Goal: Task Accomplishment & Management: Use online tool/utility

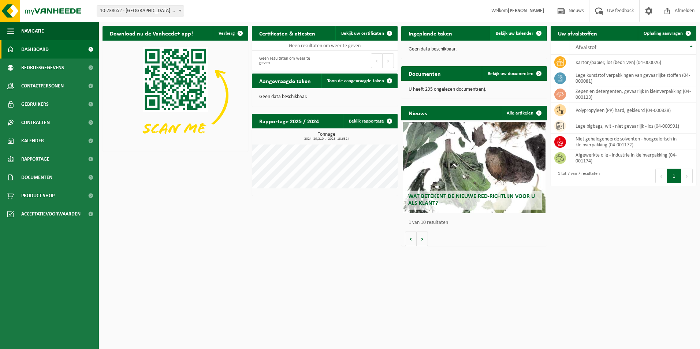
click at [542, 34] on span at bounding box center [539, 33] width 15 height 15
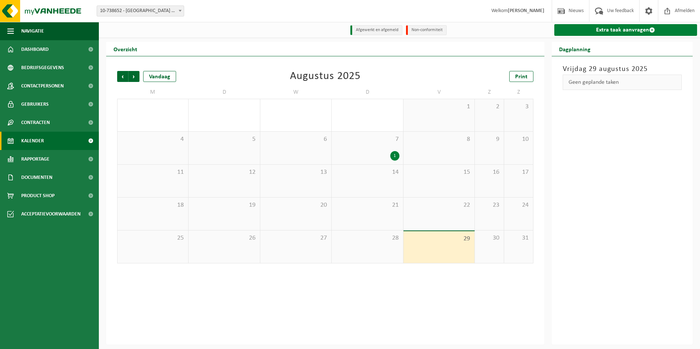
click at [622, 30] on link "Extra taak aanvragen" at bounding box center [626, 30] width 143 height 12
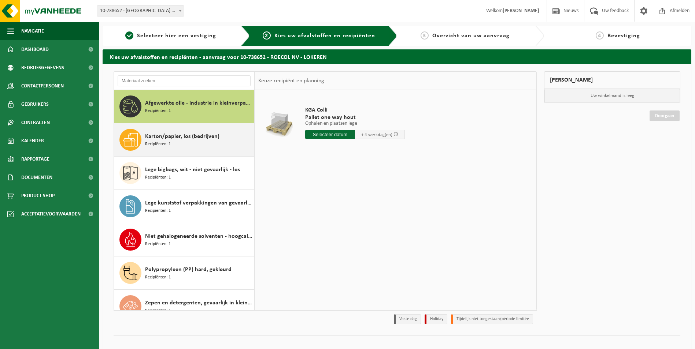
click at [190, 145] on div "Karton/papier, los (bedrijven) Recipiënten: 1" at bounding box center [198, 140] width 107 height 22
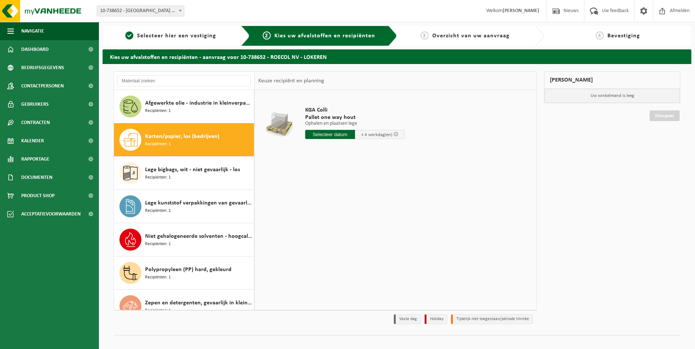
scroll to position [13, 0]
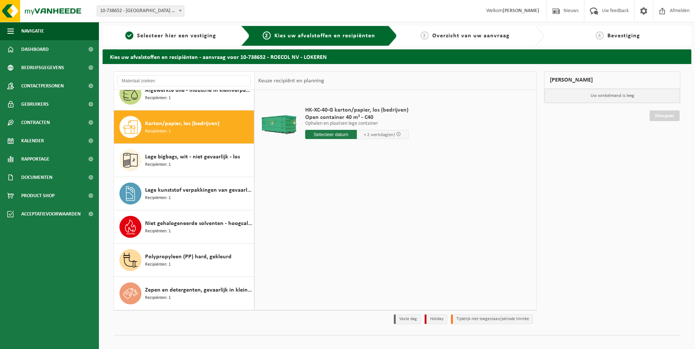
click at [316, 137] on input "text" at bounding box center [331, 134] width 52 height 9
click at [317, 137] on input "text" at bounding box center [331, 134] width 52 height 9
click at [340, 135] on input "text" at bounding box center [331, 134] width 52 height 9
click at [380, 257] on div "HK-XC-40-G karton/papier, los (bedrijven) Open container 40 m³ - C40 Ophalen en…" at bounding box center [396, 200] width 282 height 220
click at [334, 137] on input "text" at bounding box center [331, 134] width 52 height 9
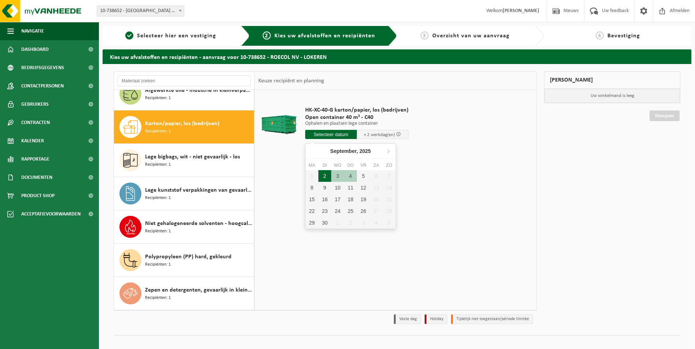
click at [325, 178] on div "2" at bounding box center [324, 176] width 13 height 12
type input "Van 2025-09-02"
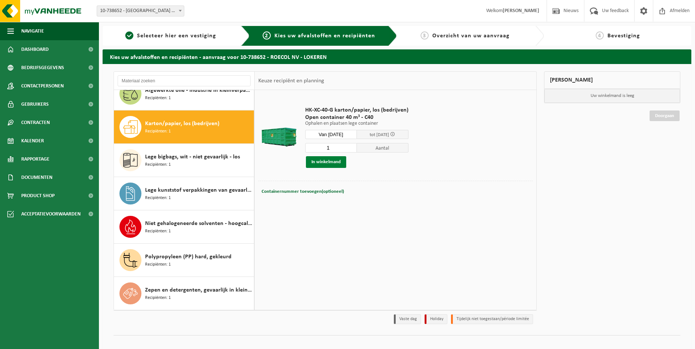
click at [334, 160] on button "In winkelmand" at bounding box center [326, 162] width 40 height 12
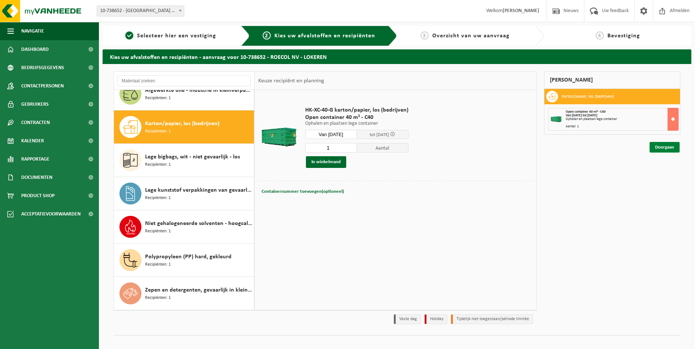
click at [673, 150] on link "Doorgaan" at bounding box center [664, 147] width 30 height 11
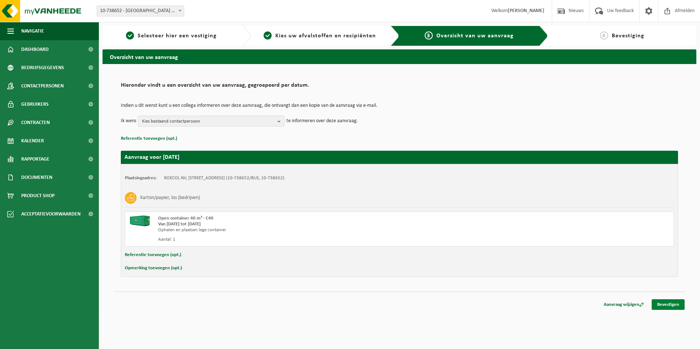
click at [679, 304] on link "Bevestigen" at bounding box center [668, 305] width 33 height 11
